Goal: Information Seeking & Learning: Learn about a topic

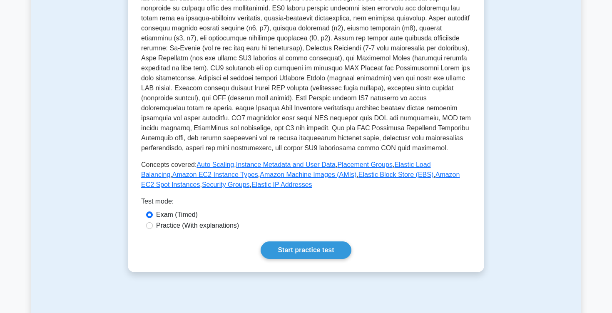
scroll to position [223, 0]
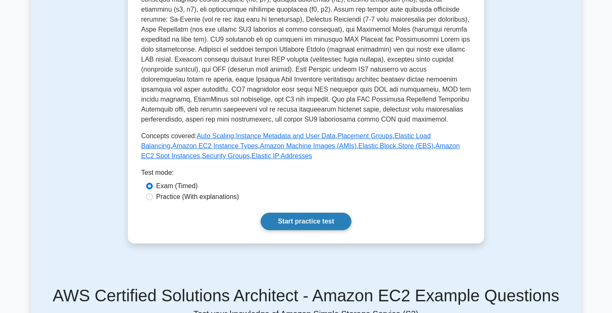
click at [313, 226] on link "Start practice test" at bounding box center [306, 221] width 90 height 17
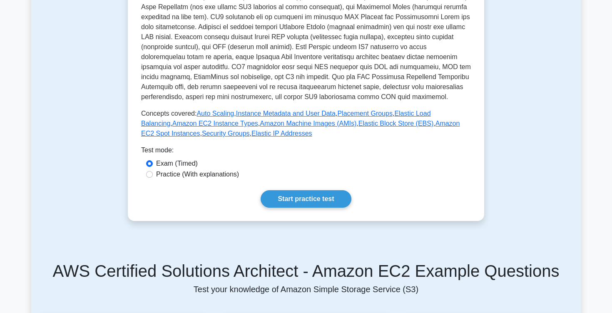
scroll to position [390, 0]
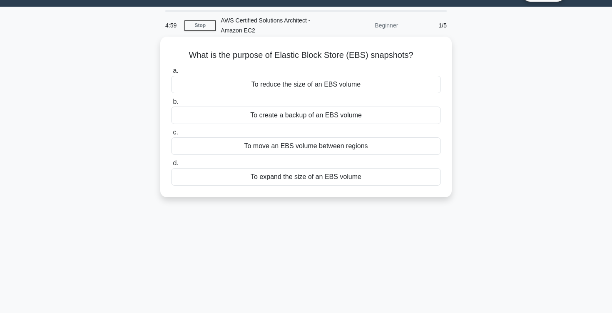
scroll to position [2, 0]
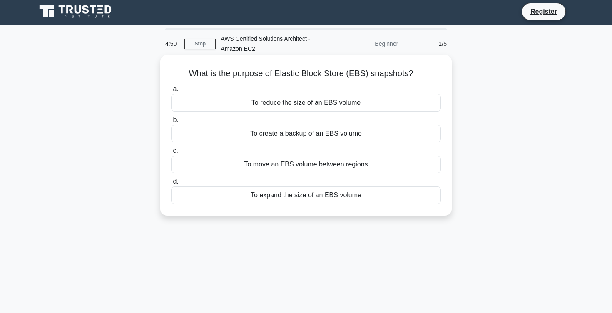
click at [299, 134] on div "To create a backup of an EBS volume" at bounding box center [306, 133] width 270 height 17
click at [171, 123] on input "b. To create a backup of an EBS volume" at bounding box center [171, 119] width 0 height 5
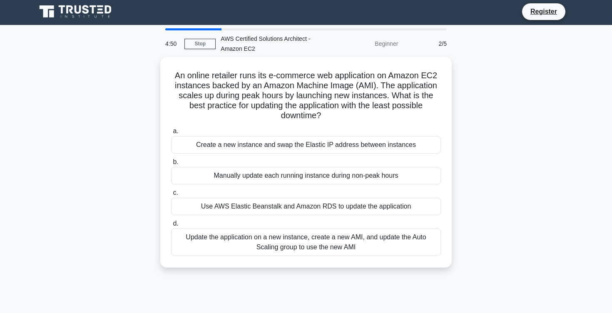
scroll to position [0, 0]
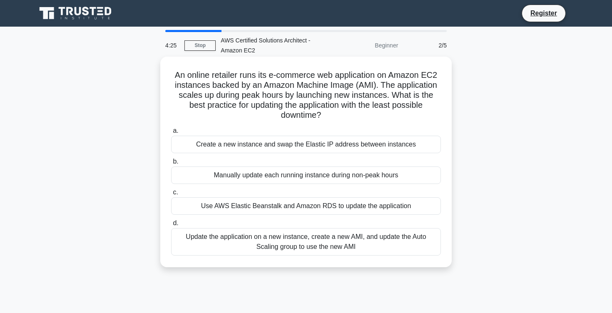
click at [351, 241] on div "Update the application on a new instance, create a new AMI, and update the Auto…" at bounding box center [306, 241] width 270 height 27
click at [171, 226] on input "d. Update the application on a new instance, create a new AMI, and update the A…" at bounding box center [171, 223] width 0 height 5
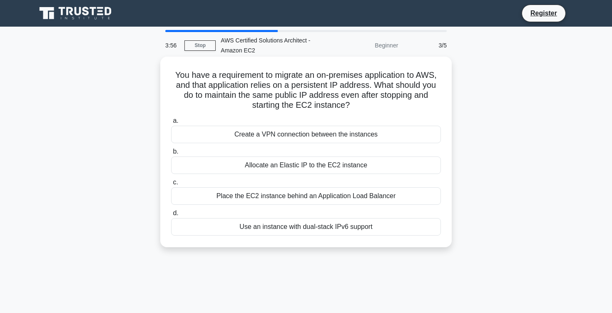
click at [307, 136] on div "Create a VPN connection between the instances" at bounding box center [306, 134] width 270 height 17
click at [171, 124] on input "a. Create a VPN connection between the instances" at bounding box center [171, 120] width 0 height 5
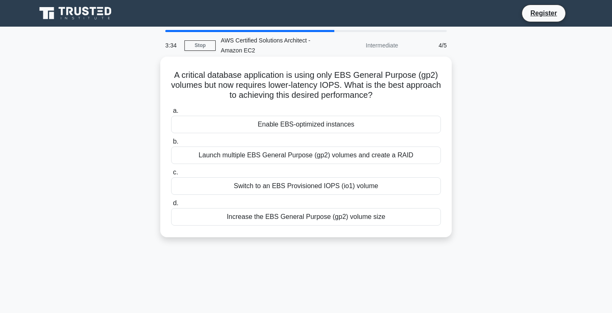
click at [280, 186] on div "Switch to an EBS Provisioned IOPS (io1) volume" at bounding box center [306, 185] width 270 height 17
click at [171, 175] on input "c. Switch to an EBS Provisioned IOPS (io1) volume" at bounding box center [171, 172] width 0 height 5
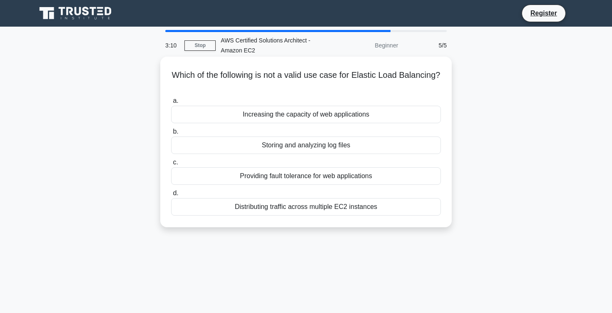
click at [287, 144] on div "Storing and analyzing log files" at bounding box center [306, 145] width 270 height 17
click at [171, 134] on input "b. Storing and analyzing log files" at bounding box center [171, 131] width 0 height 5
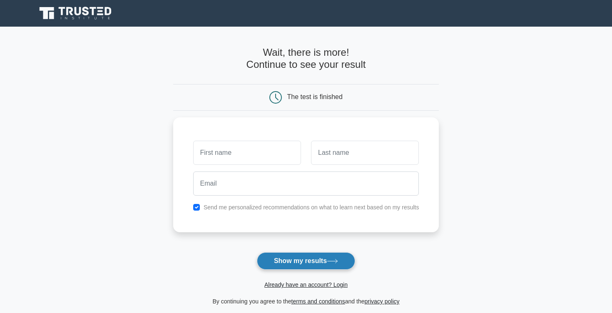
click at [312, 264] on button "Show my results" at bounding box center [306, 260] width 98 height 17
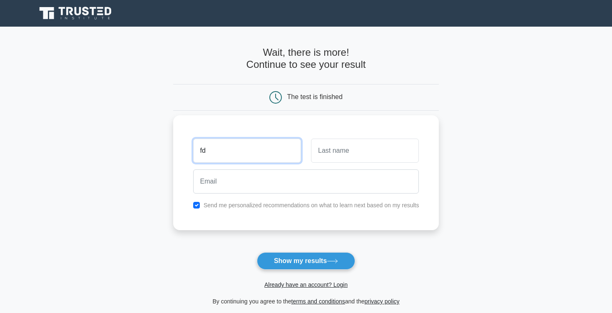
type input "fd"
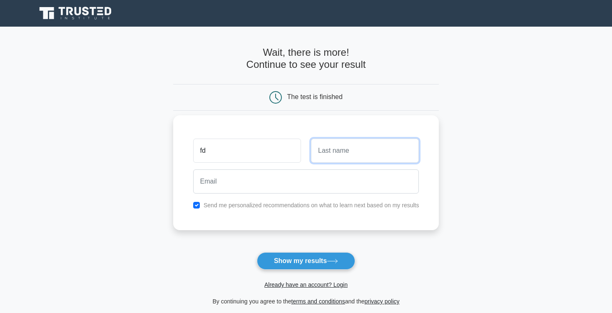
click at [334, 152] on input "text" at bounding box center [365, 151] width 108 height 24
type input "fd"
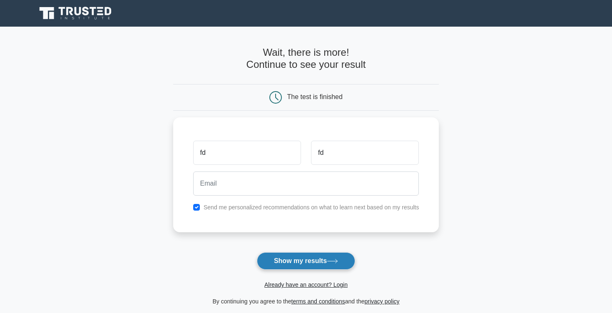
click at [289, 258] on button "Show my results" at bounding box center [306, 260] width 98 height 17
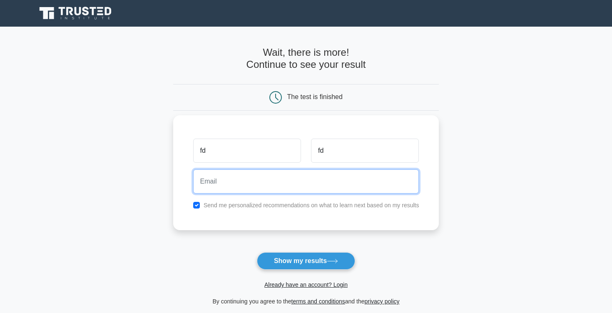
click at [269, 190] on input "email" at bounding box center [306, 181] width 226 height 24
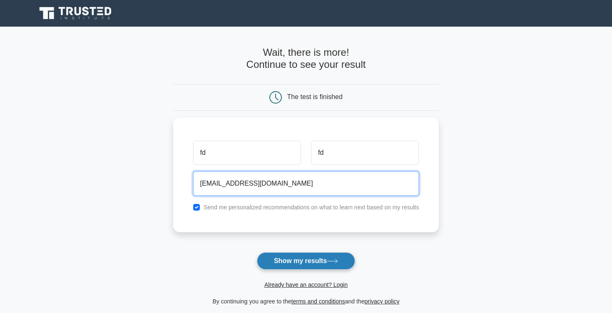
type input "dfgsd@gmail.com"
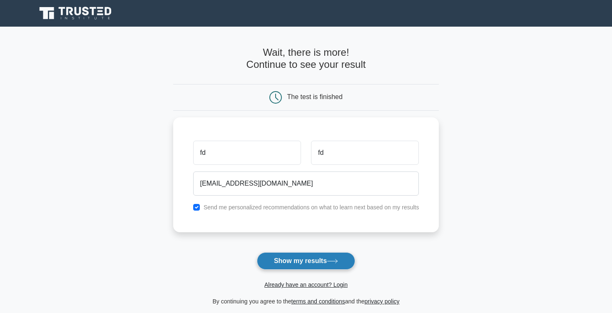
click at [283, 263] on button "Show my results" at bounding box center [306, 260] width 98 height 17
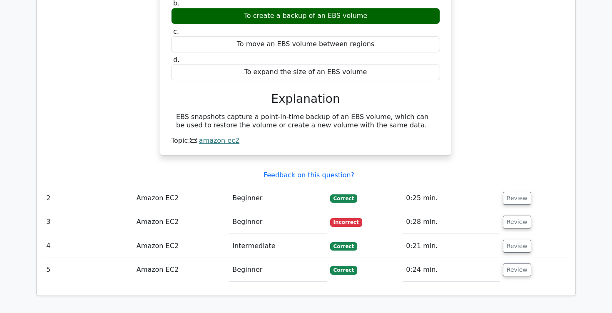
scroll to position [768, 0]
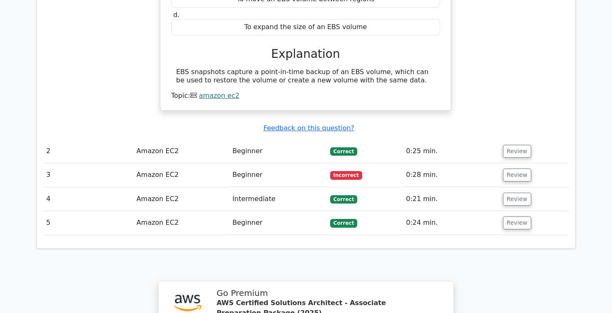
click at [239, 163] on td "Beginner" at bounding box center [277, 175] width 97 height 24
click at [516, 169] on button "Review" at bounding box center [517, 175] width 28 height 13
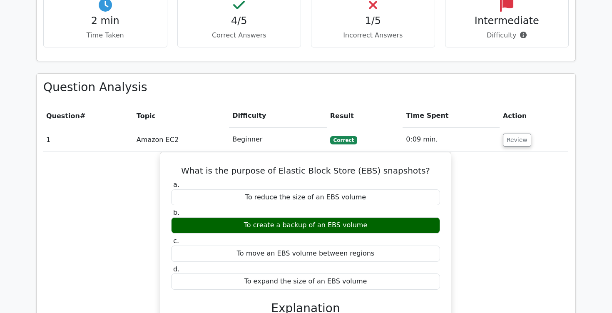
scroll to position [465, 0]
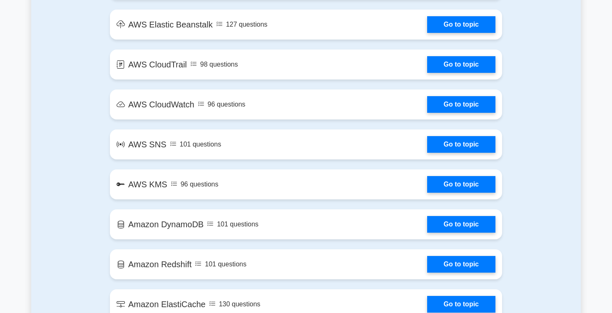
scroll to position [992, 0]
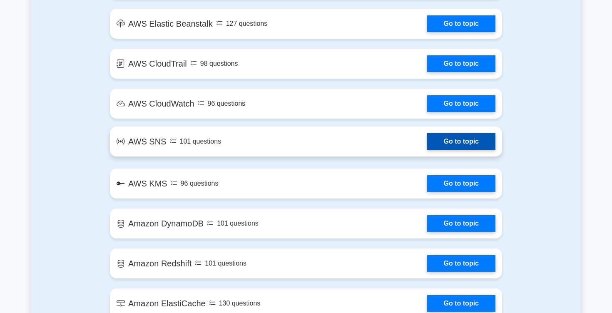
click at [427, 150] on link "Go to topic" at bounding box center [461, 141] width 68 height 17
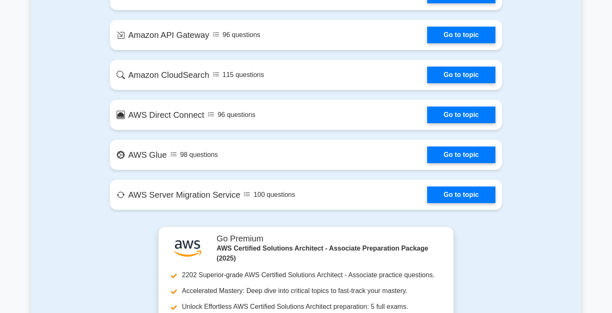
scroll to position [1706, 0]
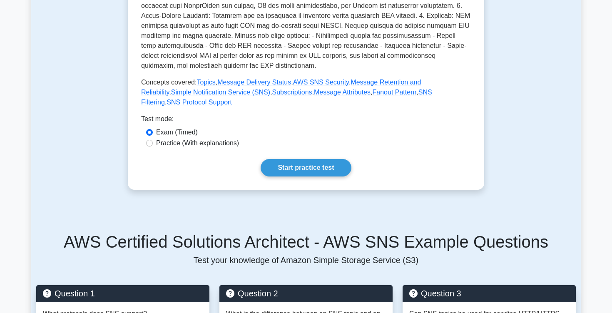
scroll to position [337, 0]
